Goal: Check status

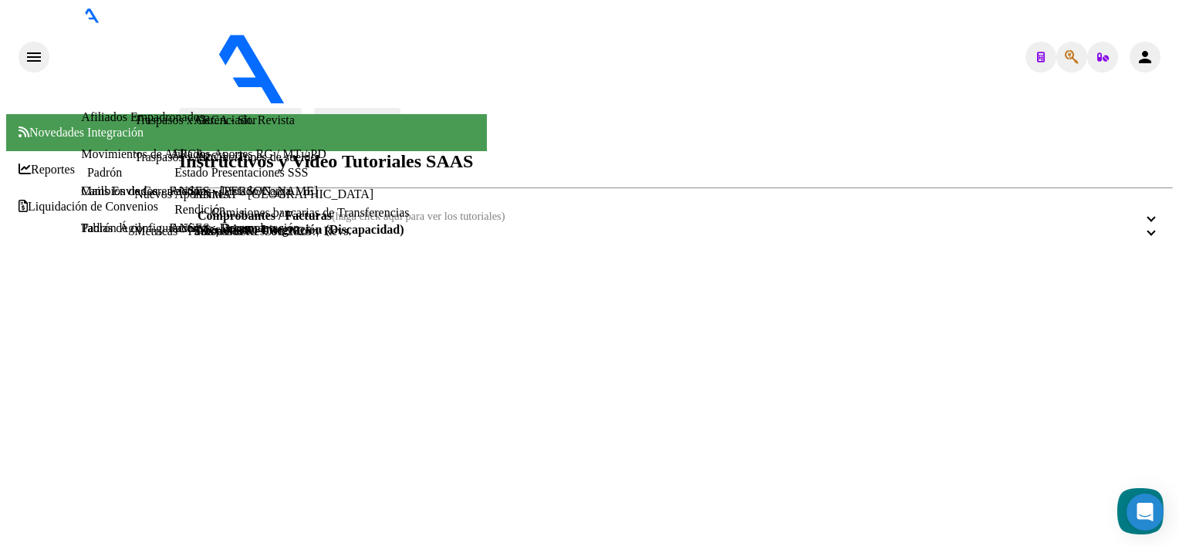
click at [1071, 57] on icon "button" at bounding box center [1072, 57] width 14 height 1
paste input "27649932"
type input "27649932"
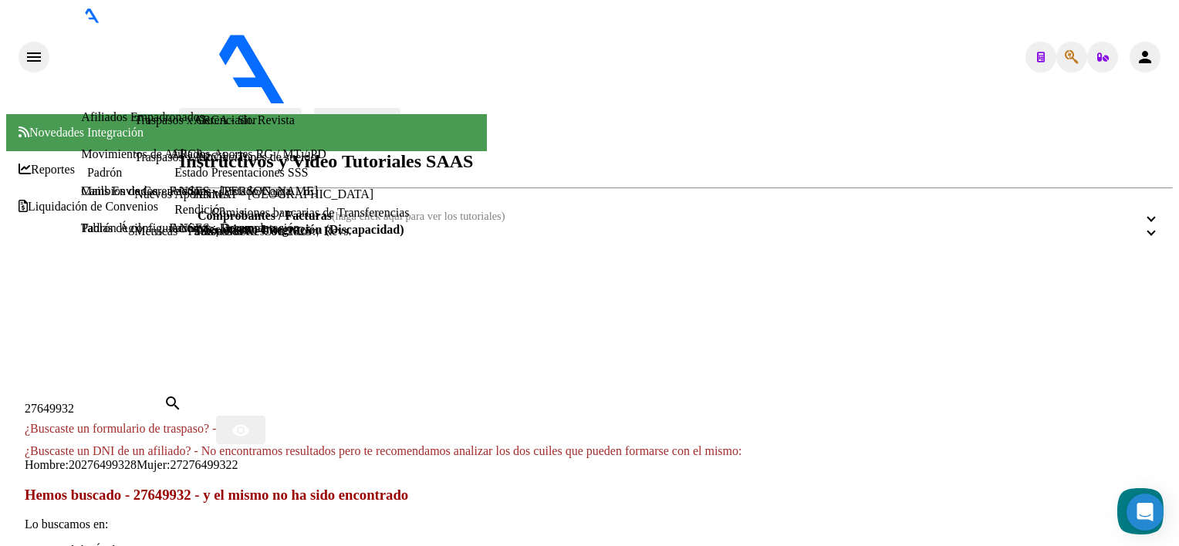
click at [238, 458] on span "27276499322" at bounding box center [204, 464] width 68 height 13
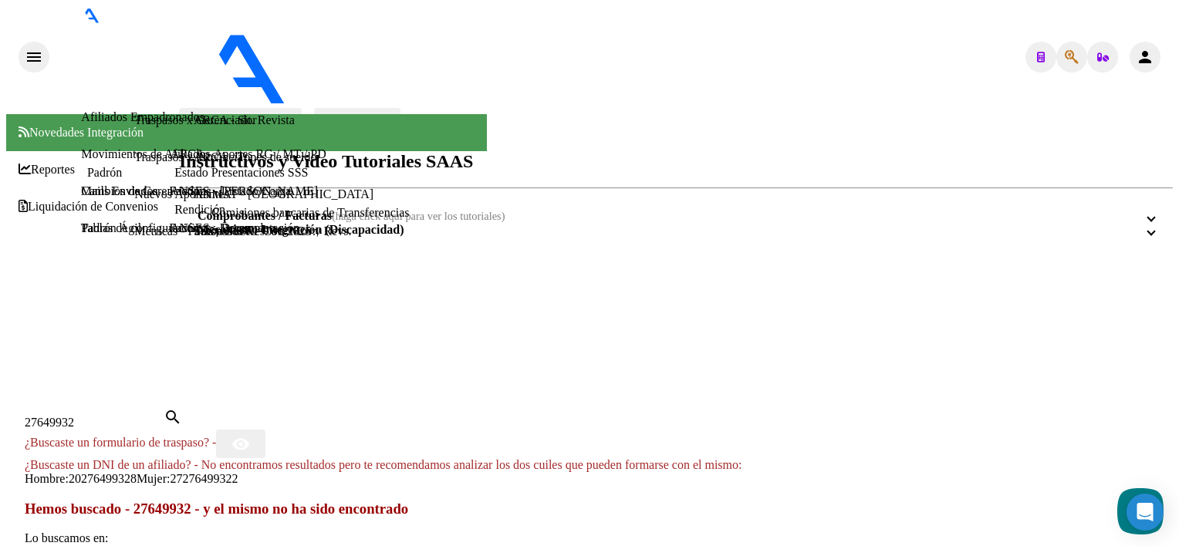
scroll to position [117, 0]
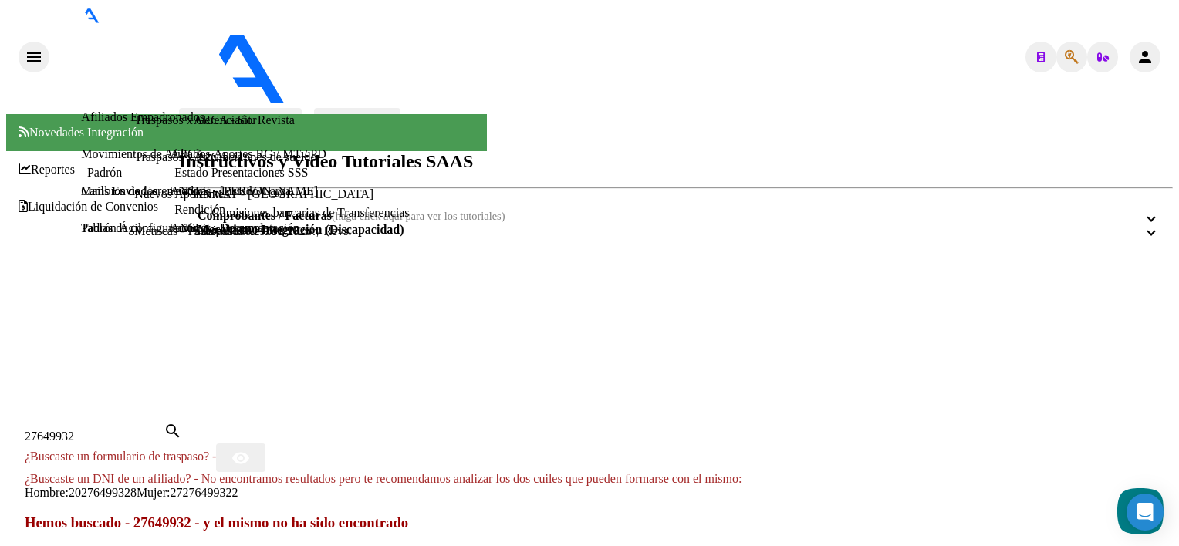
copy td "27649932"
